Goal: Find specific page/section: Find specific page/section

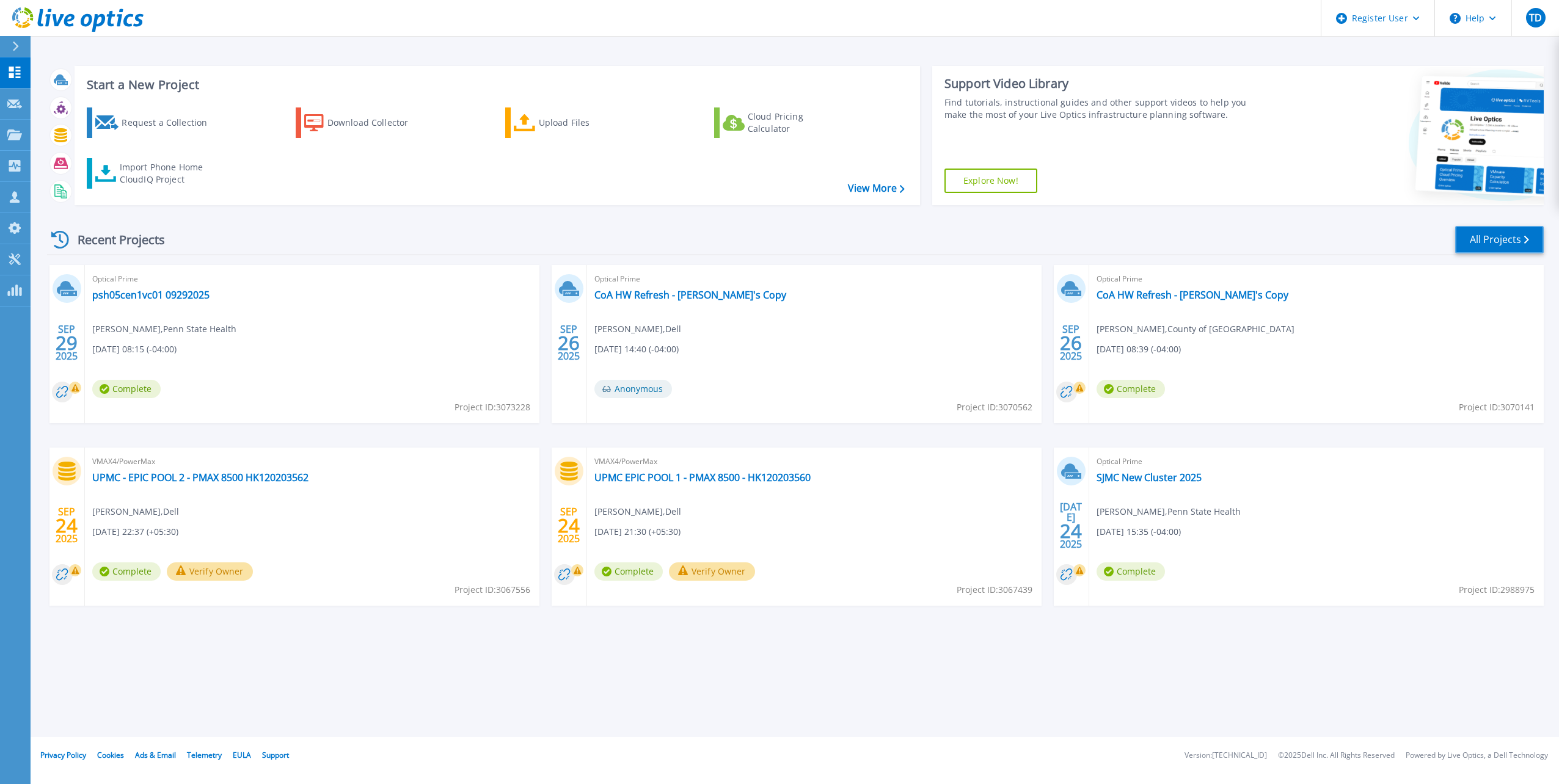
click at [1530, 240] on link "All Projects" at bounding box center [1499, 240] width 89 height 28
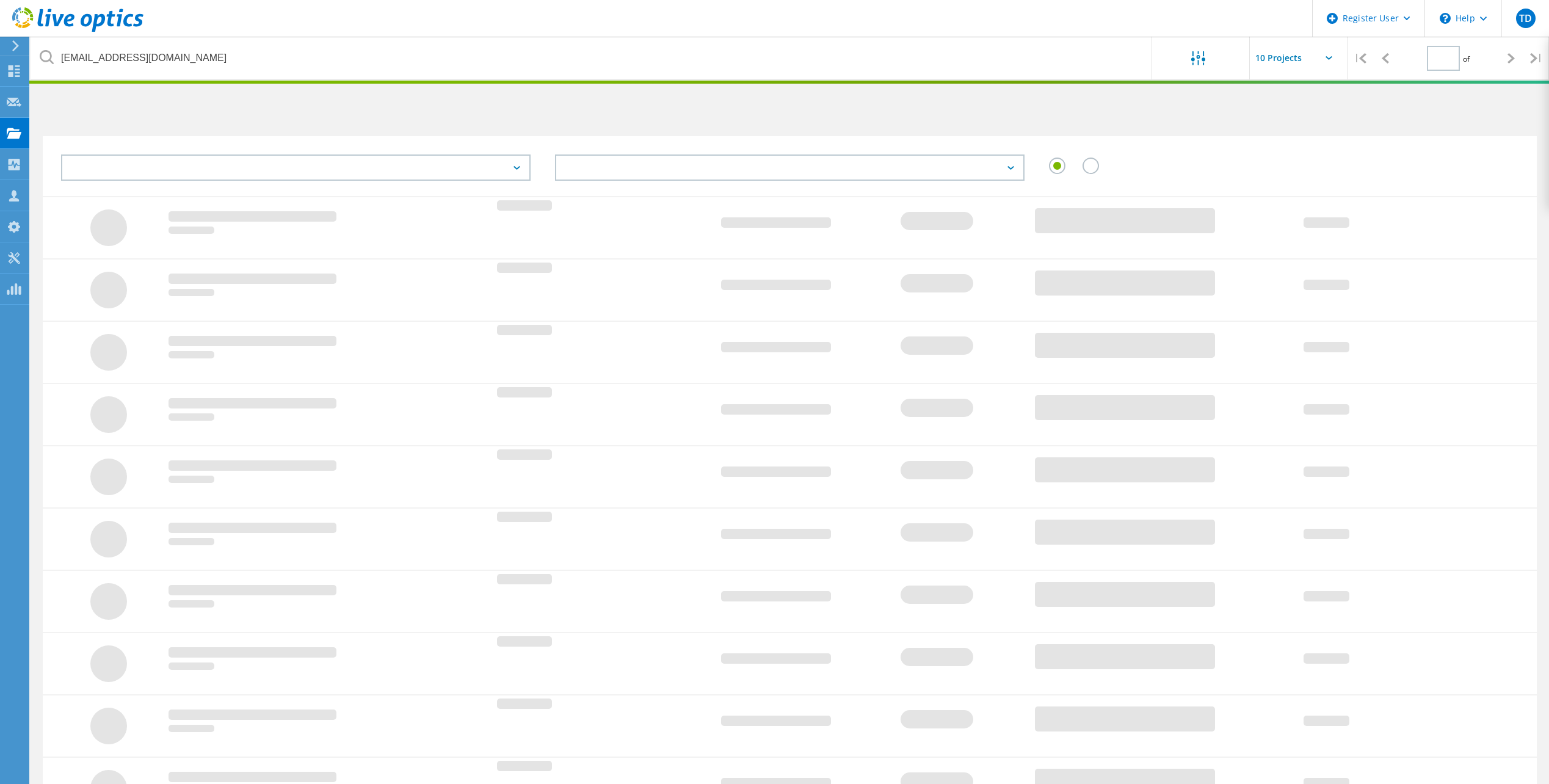
type input "1"
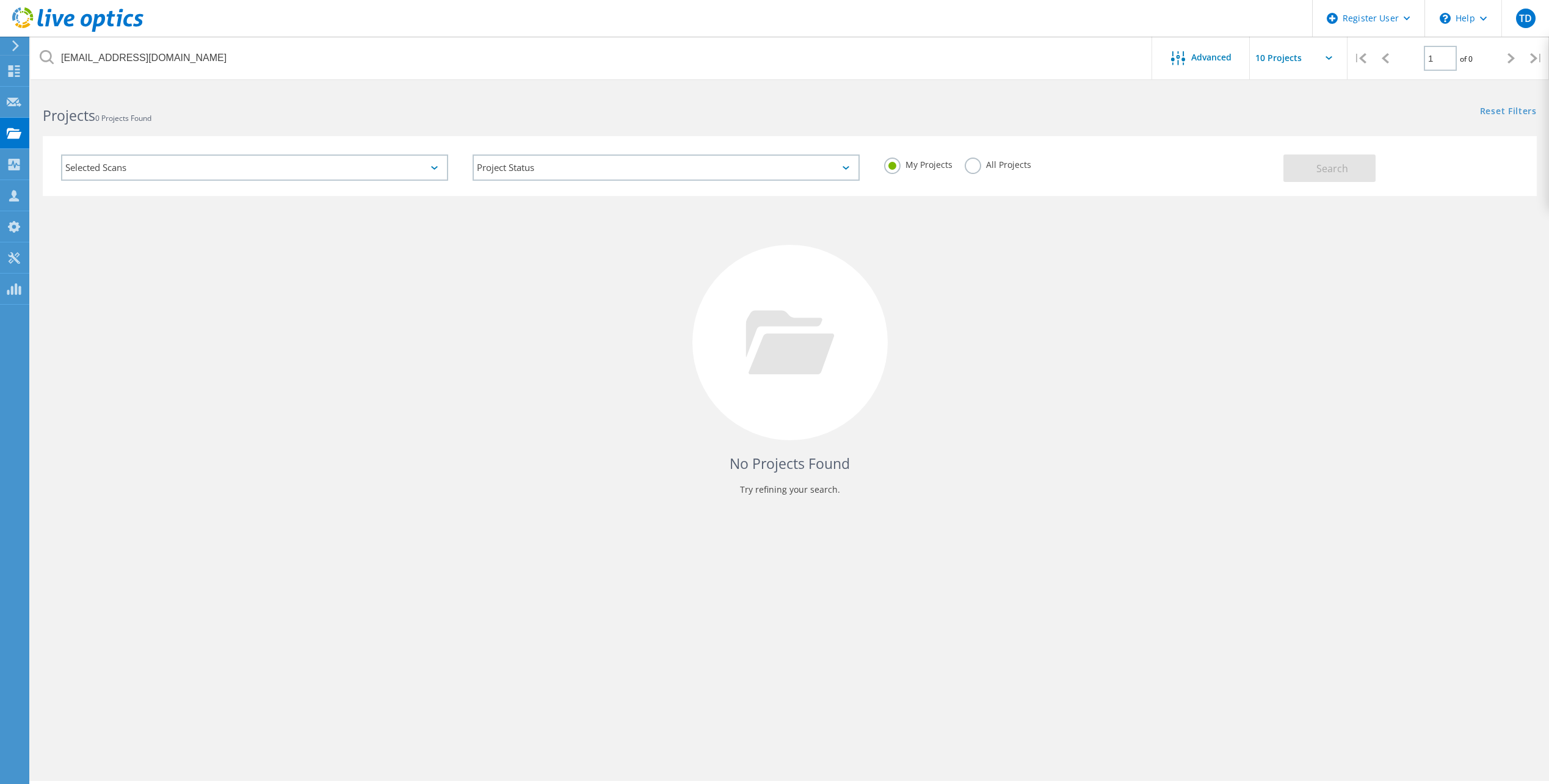
click at [978, 167] on label "All Projects" at bounding box center [998, 164] width 66 height 12
click at [0, 0] on input "All Projects" at bounding box center [0, 0] width 0 height 0
click at [232, 166] on div "Selected Scans" at bounding box center [254, 167] width 387 height 26
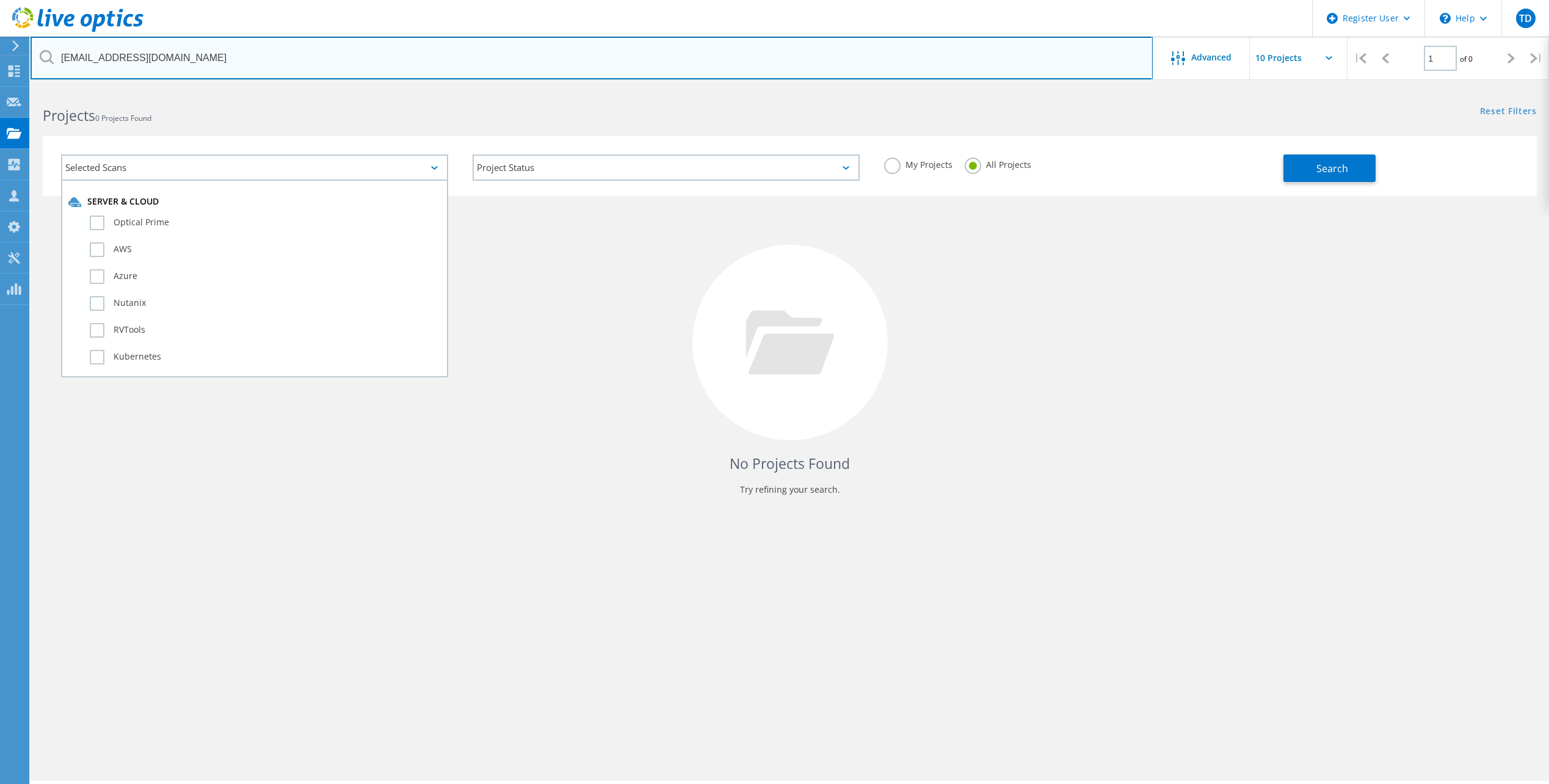
click at [246, 66] on input "pspara@pgh2o.com" at bounding box center [592, 58] width 1123 height 42
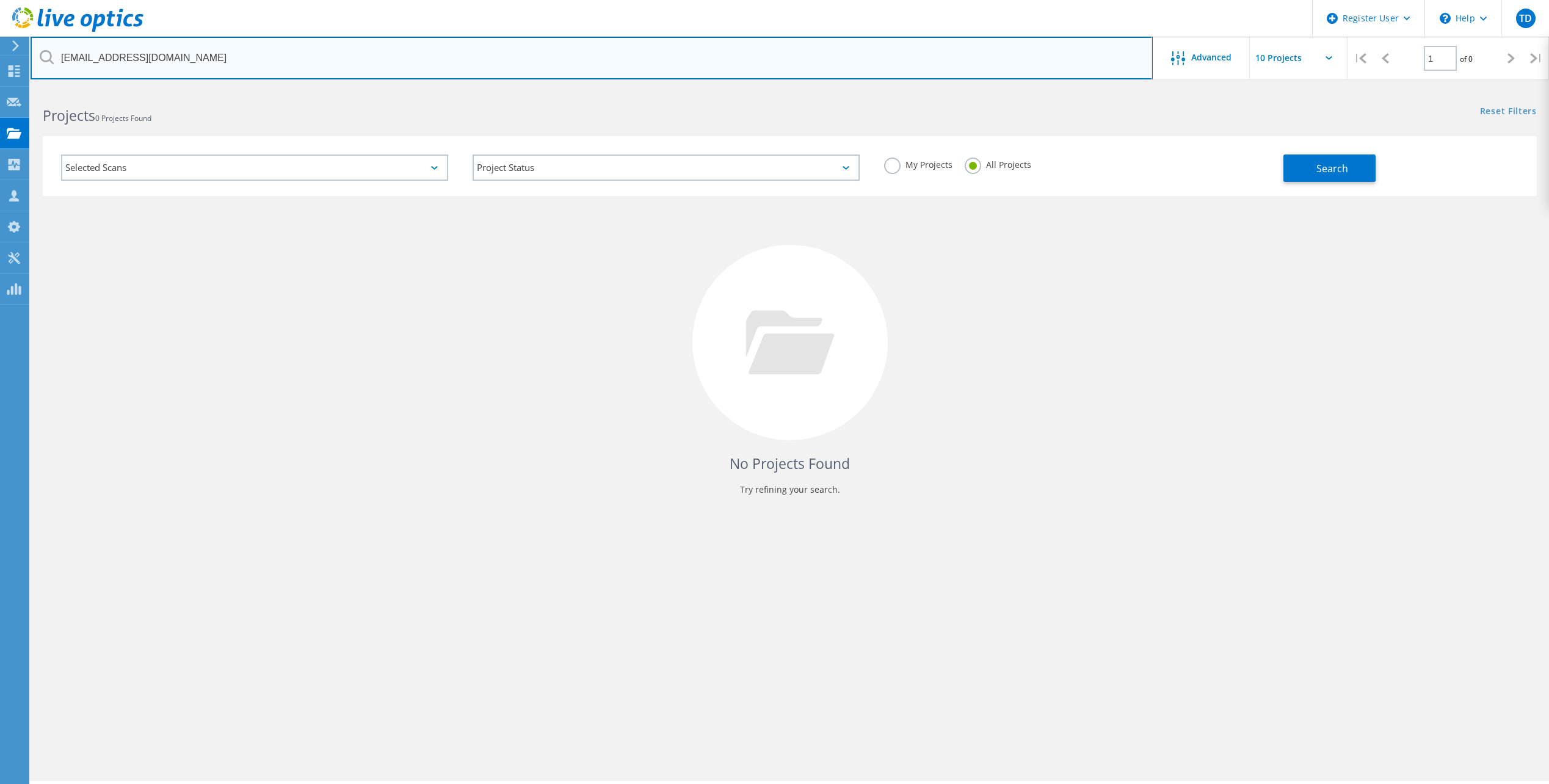
click at [1036, 74] on input "pspara@pgh2o.com" at bounding box center [592, 58] width 1123 height 42
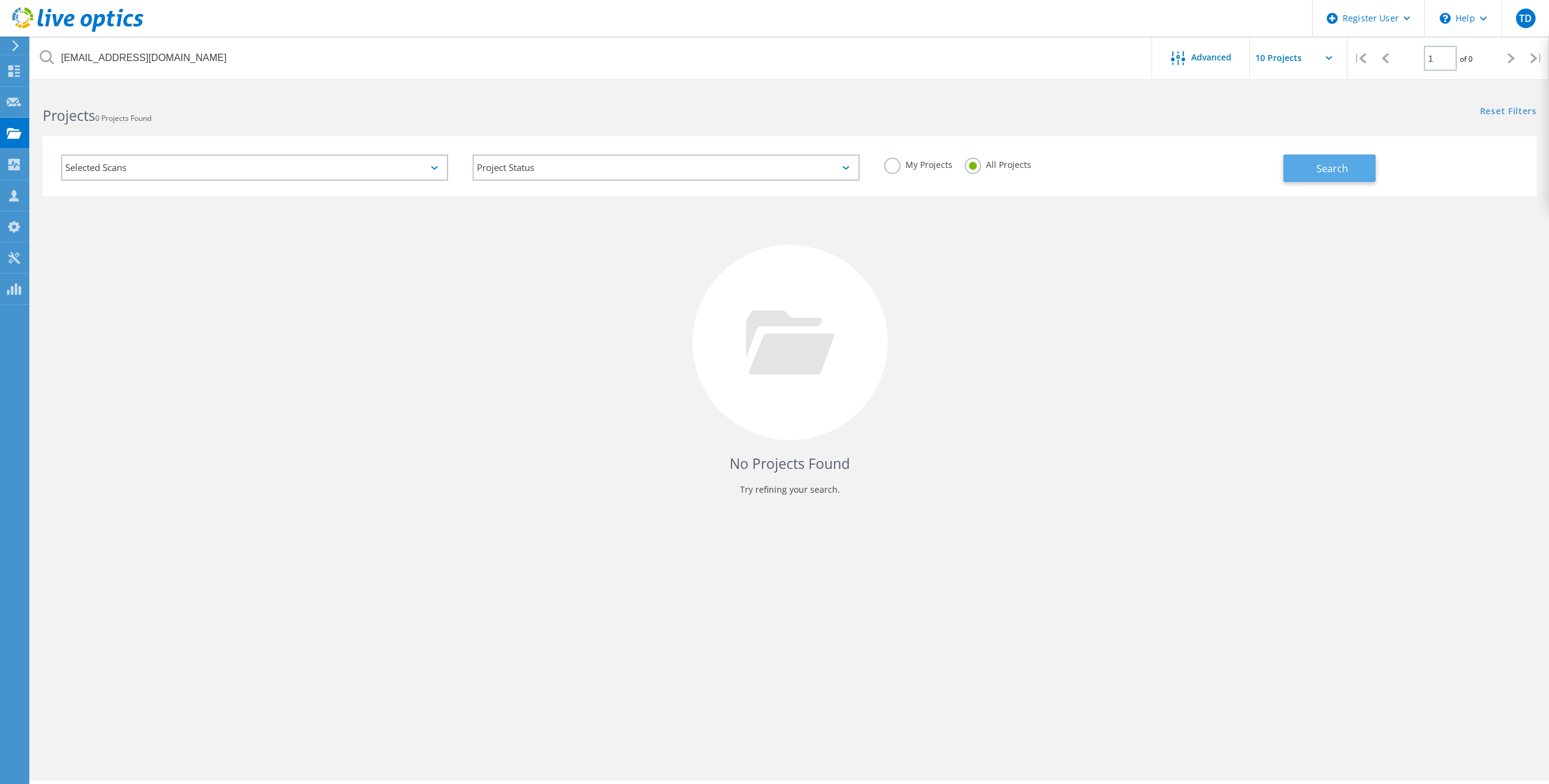
click at [1321, 169] on span "Search" at bounding box center [1332, 168] width 32 height 13
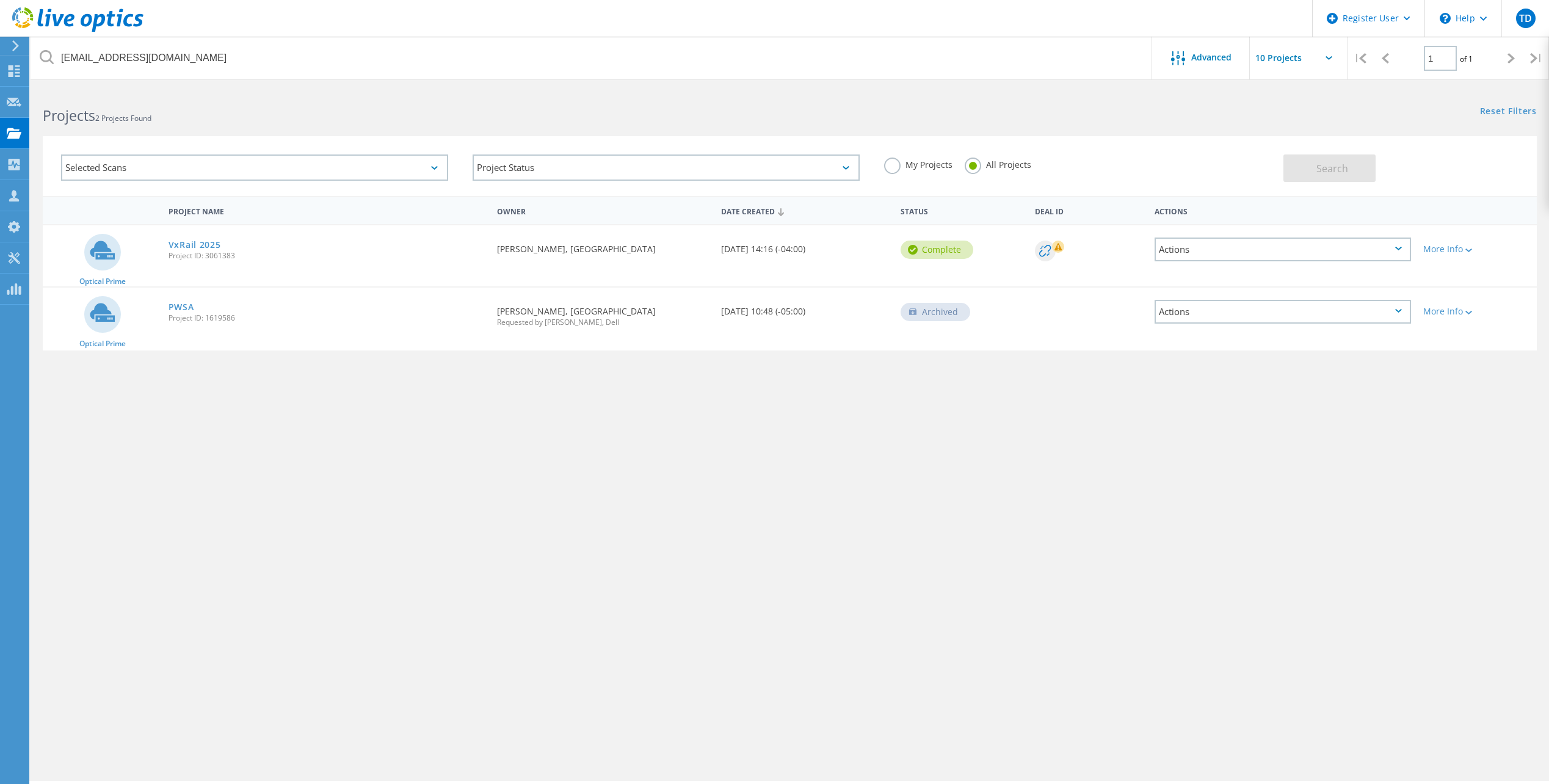
click at [262, 261] on div "VxRail 2025 Project ID: 3061383" at bounding box center [326, 248] width 328 height 46
click at [194, 246] on link "VxRail 2025" at bounding box center [194, 244] width 53 height 9
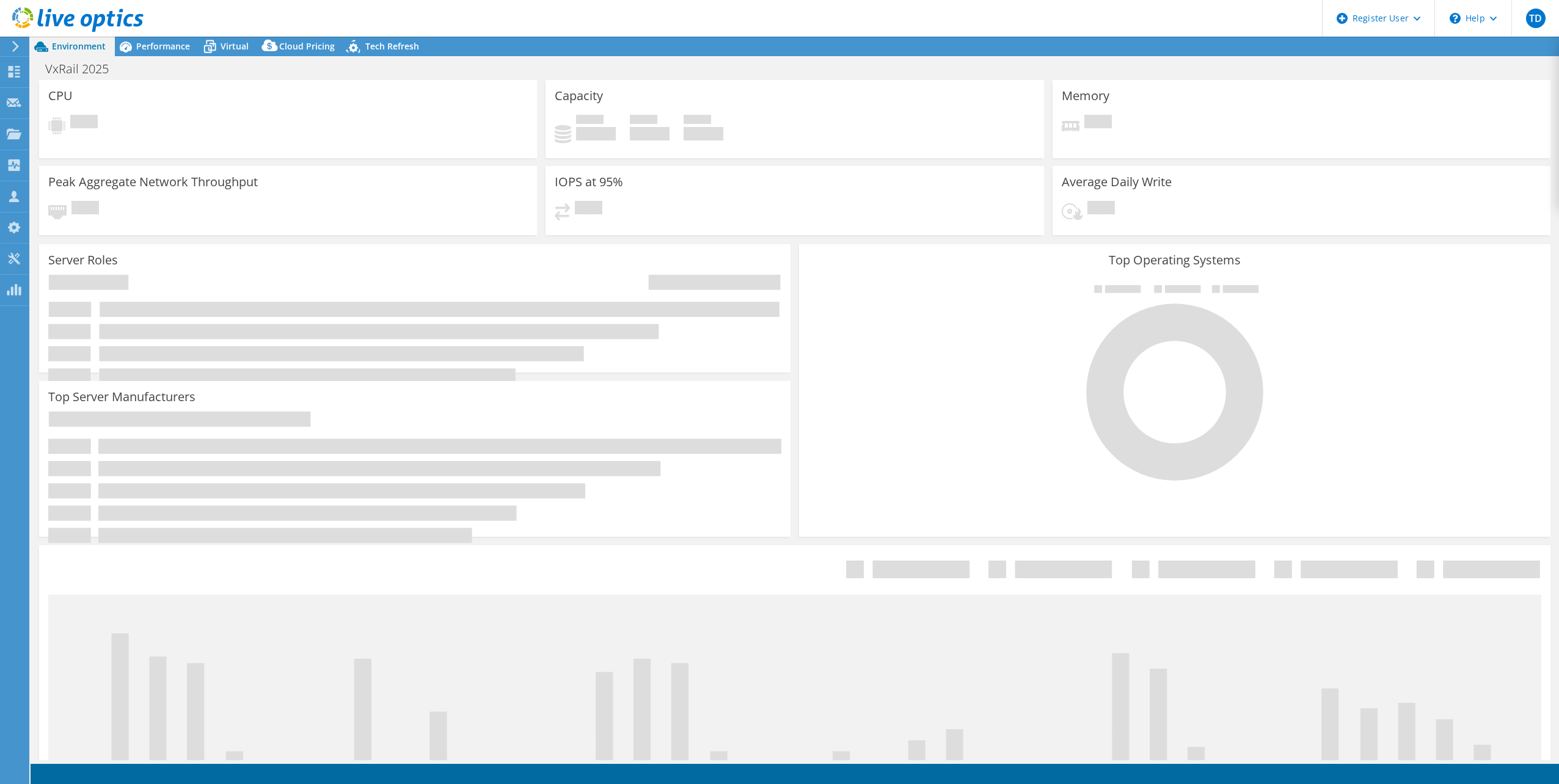
select select "USD"
